Goal: Book appointment/travel/reservation

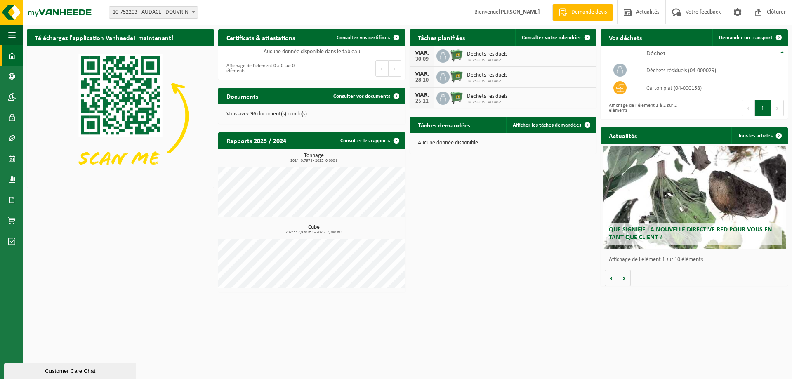
click at [470, 250] on div "Téléchargez l'application Vanheede+ maintenant! Cachez Certificats & attestatio…" at bounding box center [407, 160] width 765 height 271
click at [734, 40] on span "Demander un transport" at bounding box center [746, 37] width 54 height 5
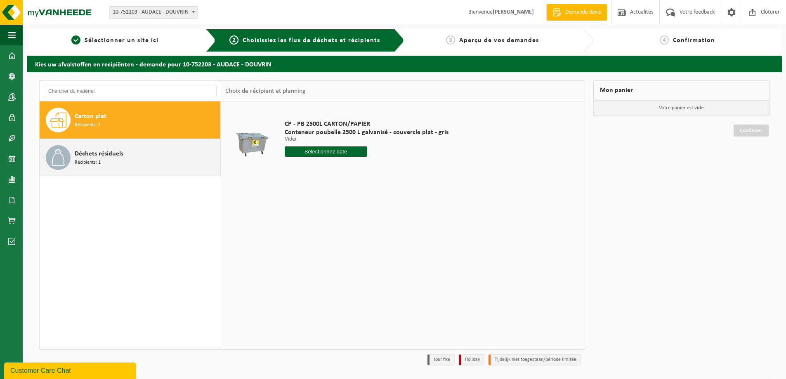
click at [86, 157] on span "Déchets résiduels" at bounding box center [99, 154] width 49 height 10
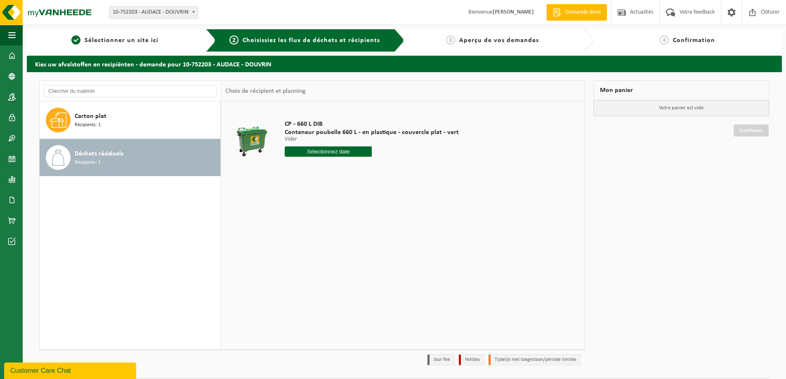
click at [324, 149] on input "text" at bounding box center [328, 151] width 87 height 10
click at [376, 169] on icon at bounding box center [378, 170] width 13 height 13
click at [305, 228] on div "14" at bounding box center [306, 224] width 14 height 13
type input "à partir de [DATE]"
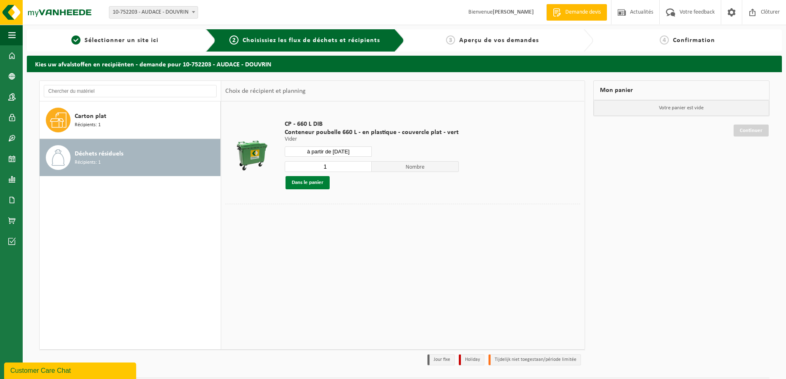
click at [309, 182] on button "Dans le panier" at bounding box center [307, 182] width 44 height 13
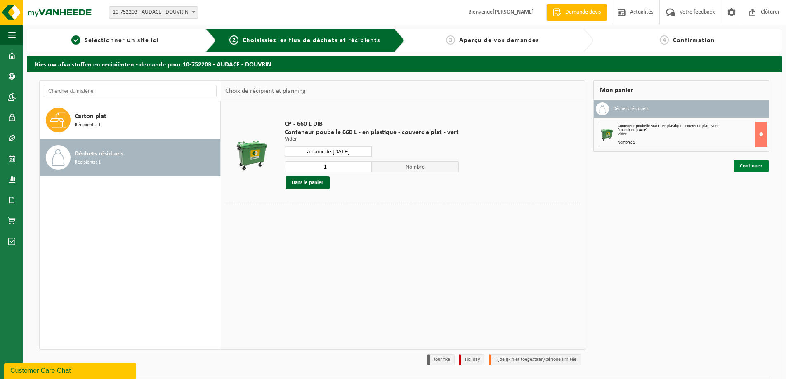
click at [752, 168] on link "Continuer" at bounding box center [750, 166] width 35 height 12
